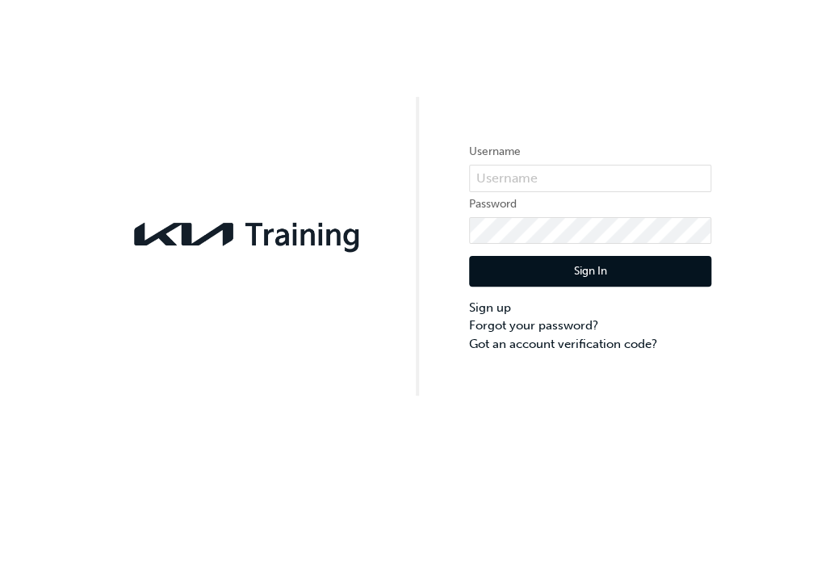
click at [404, 82] on div "Username Password Sign In Sign up Forgot your password? Got an account verifica…" at bounding box center [419, 198] width 838 height 396
click at [589, 170] on input "text" at bounding box center [590, 178] width 242 height 27
click at [534, 172] on input "text" at bounding box center [590, 178] width 242 height 27
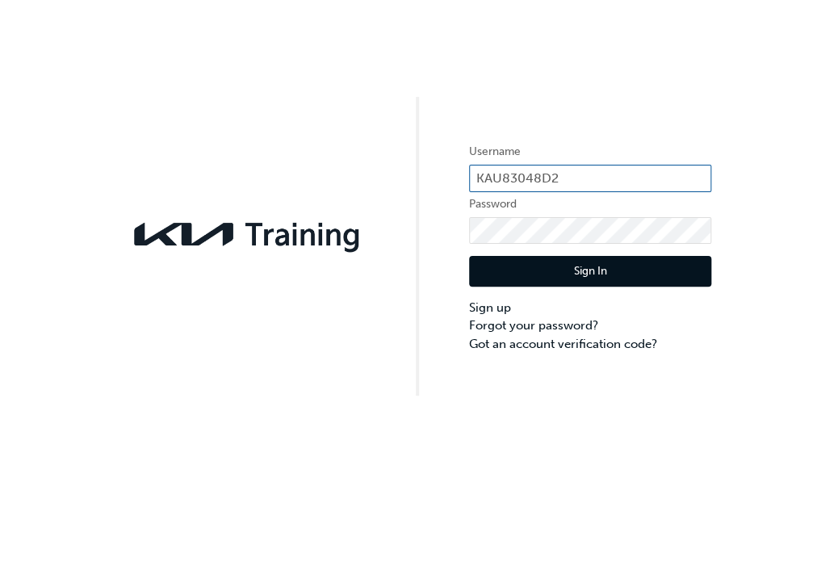
type input "KAU83048D2"
click at [581, 268] on button "Sign In" at bounding box center [590, 271] width 242 height 31
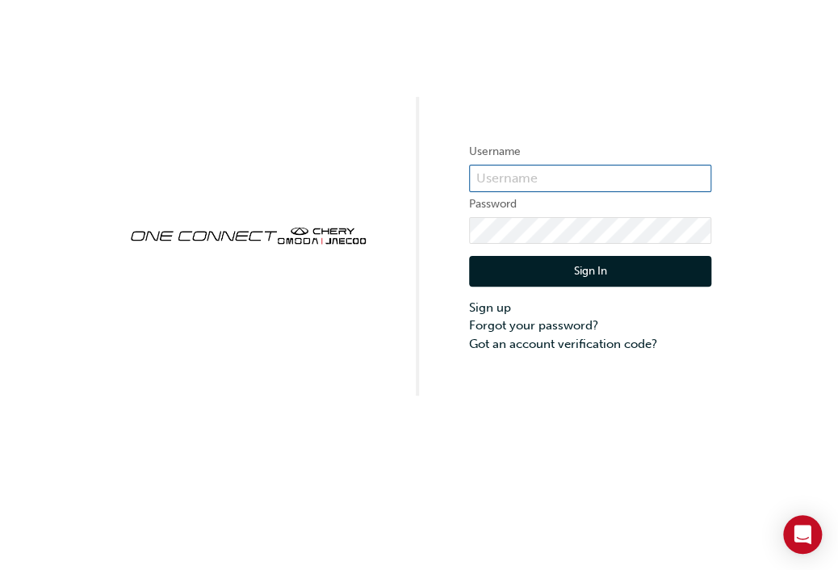
click at [594, 175] on input "text" at bounding box center [590, 178] width 242 height 27
type input "CHAU2035"
click at [761, 213] on div "Username CHAU2035 Password Sign In Sign up Forgot your password? Got an account…" at bounding box center [419, 198] width 838 height 396
click at [639, 271] on button "Sign In" at bounding box center [590, 271] width 242 height 31
